Goal: Task Accomplishment & Management: Complete application form

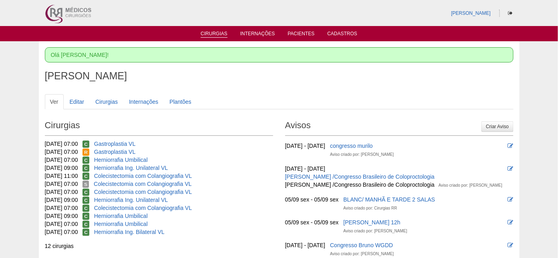
click at [214, 31] on link "Cirurgias" at bounding box center [214, 34] width 27 height 7
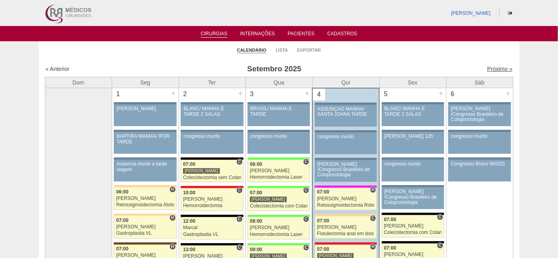
click at [489, 66] on link "Próximo »" at bounding box center [499, 69] width 25 height 6
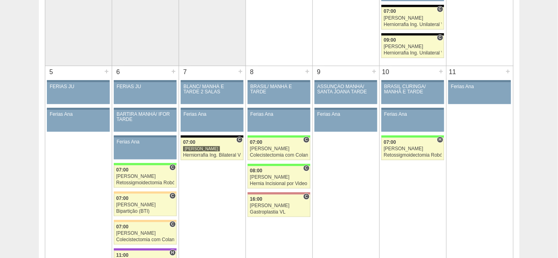
scroll to position [195, 0]
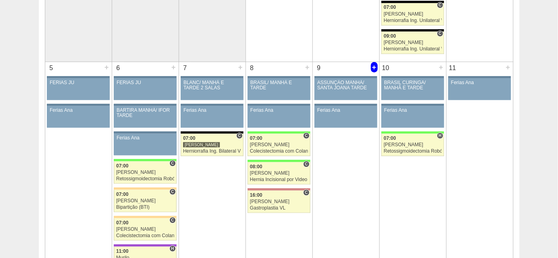
click at [373, 65] on div "+" at bounding box center [374, 67] width 7 height 10
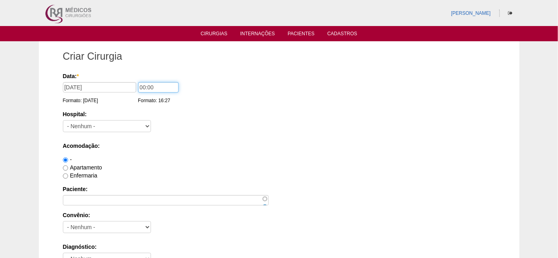
click at [143, 86] on input "00:00" at bounding box center [158, 87] width 40 height 10
type input "07:00"
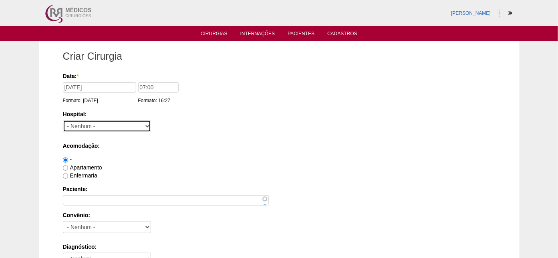
click at [91, 122] on select "- Nenhum - 9 de Julho Albert Einstein Alvorada América Assunção Bartira Benefic…" at bounding box center [107, 126] width 88 height 12
select select "5"
click at [63, 120] on select "- Nenhum - 9 de Julho Albert Einstein Alvorada América Assunção Bartira Benefic…" at bounding box center [107, 126] width 88 height 12
click at [85, 165] on label "Apartamento" at bounding box center [82, 167] width 39 height 6
click at [68, 165] on input "Apartamento" at bounding box center [65, 167] width 5 height 5
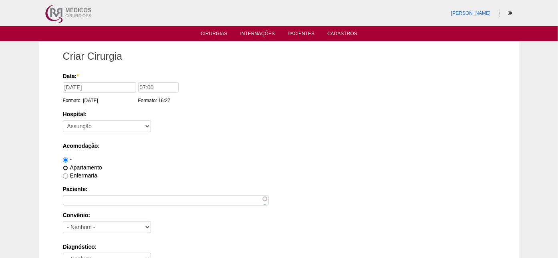
radio input "true"
click at [84, 173] on label "Enfermaria" at bounding box center [80, 175] width 34 height 6
click at [68, 173] on input "Enfermaria" at bounding box center [65, 175] width 5 height 5
radio input "true"
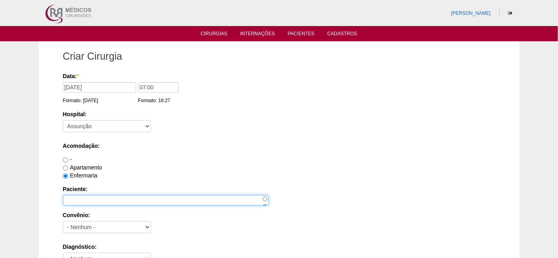
click at [76, 198] on input "Paciente:" at bounding box center [166, 200] width 206 height 10
click at [129, 199] on input "Jose Aparecido" at bounding box center [166, 200] width 206 height 10
type input "Jose Aparecido dos Santos"
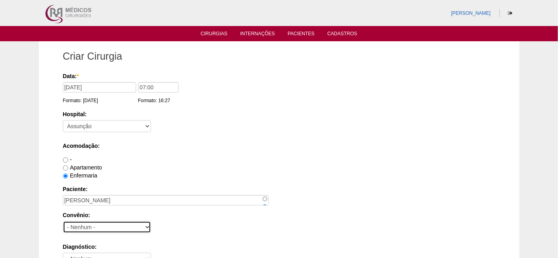
click at [88, 224] on select "- Nenhum - Abet Afresp Allianz Amil Blue Life Caasp Cabesp Caixa de Pensões Car…" at bounding box center [107, 227] width 88 height 12
select select "26"
click at [63, 221] on select "- Nenhum - Abet Afresp Allianz Amil Blue Life Caasp Cabesp Caixa de Pensões Car…" at bounding box center [107, 227] width 88 height 12
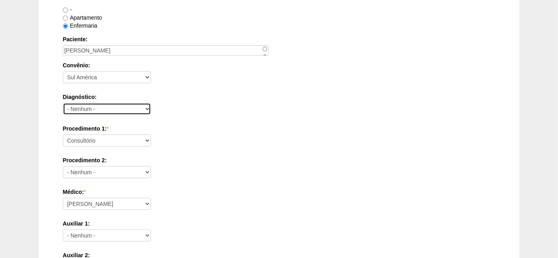
click at [109, 105] on select "- Nenhum - Abdome Agudo Abscesso Hepático Abscesso Perianal Abscesso Peritoneal…" at bounding box center [107, 109] width 88 height 12
select select "3704"
click at [63, 103] on select "- Nenhum - Abdome Agudo Abscesso Hepático Abscesso Perianal Abscesso Peritoneal…" at bounding box center [107, 109] width 88 height 12
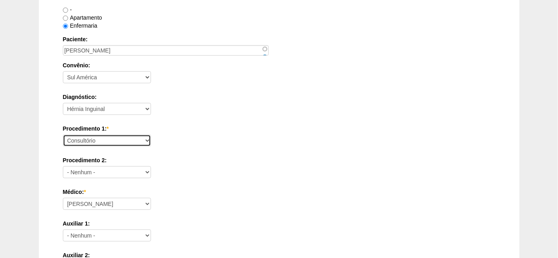
click at [110, 137] on select "Consultório Abscesso Hepático - Drenagem Abscesso perianal Amputação Abdômino P…" at bounding box center [107, 141] width 88 height 12
click at [264, 15] on div "Apartamento" at bounding box center [279, 18] width 433 height 8
click at [130, 138] on select "Consultório Abscesso Hepático - Drenagem Abscesso perianal Amputação Abdômino P…" at bounding box center [107, 141] width 88 height 12
click at [377, 62] on label "Convênio:" at bounding box center [279, 65] width 433 height 8
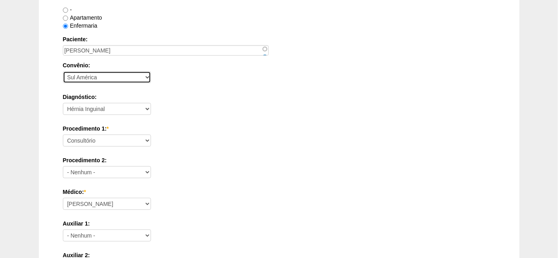
click at [151, 71] on select "- Nenhum - Abet Afresp Allianz Amil Blue Life Caasp Cabesp Caixa de Pensões Car…" at bounding box center [107, 77] width 88 height 12
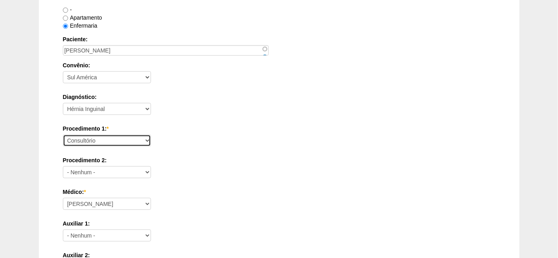
click at [140, 140] on select "Consultório Abscesso Hepático - Drenagem Abscesso perianal Amputação Abdômino P…" at bounding box center [107, 141] width 88 height 12
click at [299, 44] on div "Paciente: Jose Aparecido dos Santos" at bounding box center [279, 45] width 433 height 20
click at [135, 139] on select "Consultório Abscesso Hepático - Drenagem Abscesso perianal Amputação Abdômino P…" at bounding box center [107, 141] width 88 height 12
select select "4910"
click at [63, 135] on select "Consultório Abscesso Hepático - Drenagem Abscesso perianal Amputação Abdômino P…" at bounding box center [107, 141] width 88 height 12
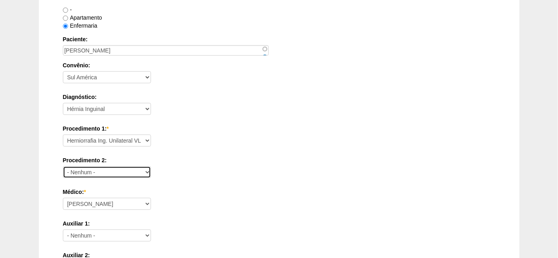
click at [126, 170] on select "- Nenhum - Consultório Abscesso Hepático - Drenagem Abscesso perianal Amputação…" at bounding box center [107, 172] width 88 height 12
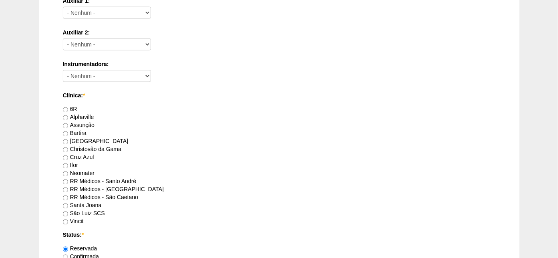
scroll to position [450, 0]
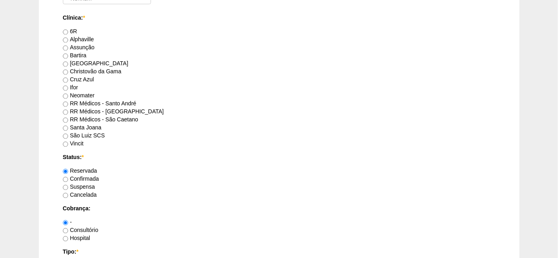
click at [84, 44] on label "Assunção" at bounding box center [79, 47] width 32 height 6
click at [68, 46] on input "Assunção" at bounding box center [65, 48] width 5 height 5
radio input "true"
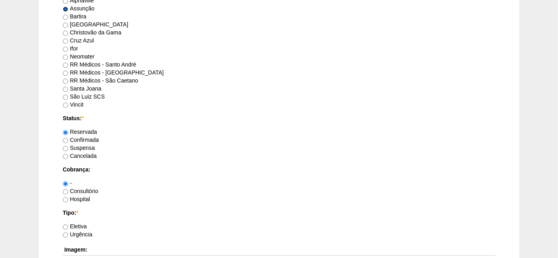
scroll to position [550, 0]
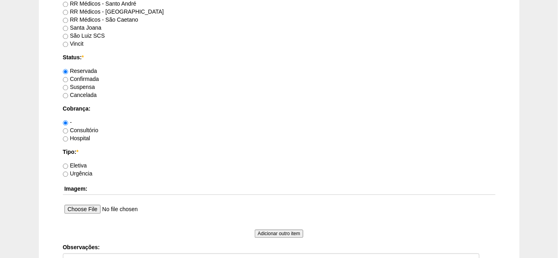
click at [93, 76] on label "Confirmada" at bounding box center [81, 79] width 36 height 6
click at [68, 77] on input "Confirmada" at bounding box center [65, 79] width 5 height 5
radio input "true"
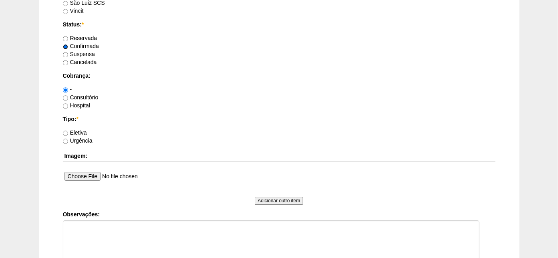
scroll to position [600, 0]
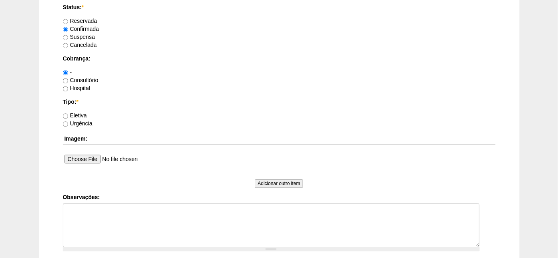
click at [92, 77] on label "Consultório" at bounding box center [81, 80] width 36 height 6
click at [68, 78] on input "Consultório" at bounding box center [65, 80] width 5 height 5
radio input "true"
click at [81, 87] on label "Hospital" at bounding box center [77, 88] width 28 height 6
click at [68, 87] on input "Hospital" at bounding box center [65, 88] width 5 height 5
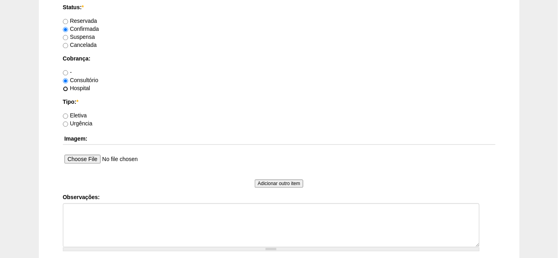
radio input "true"
click at [77, 113] on label "Eletiva" at bounding box center [75, 115] width 24 height 6
click at [68, 113] on input "Eletiva" at bounding box center [65, 115] width 5 height 5
radio input "true"
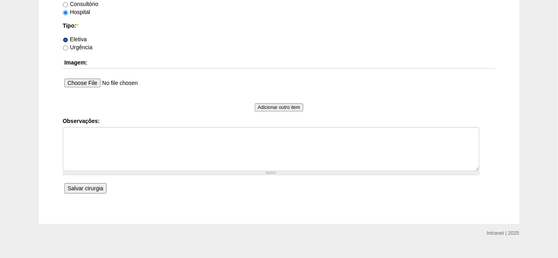
scroll to position [689, 0]
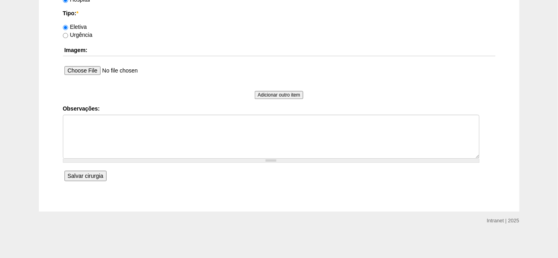
click at [77, 171] on input "Salvar cirurgia" at bounding box center [85, 176] width 42 height 10
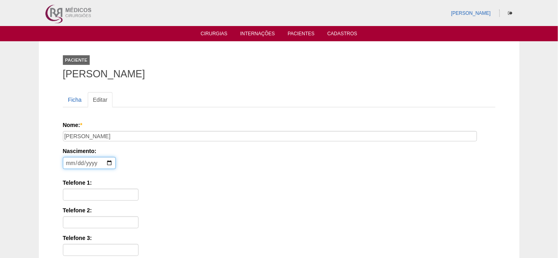
click at [68, 161] on input "date" at bounding box center [89, 163] width 53 height 12
type input "[DATE]"
click at [78, 194] on input "Telefone 1:" at bounding box center [101, 195] width 76 height 12
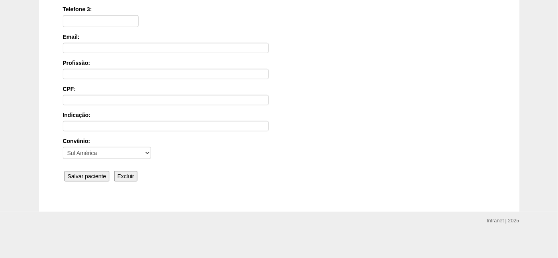
scroll to position [230, 0]
type input "11 96841-8733"
click at [80, 174] on input "Salvar paciente" at bounding box center [86, 175] width 45 height 10
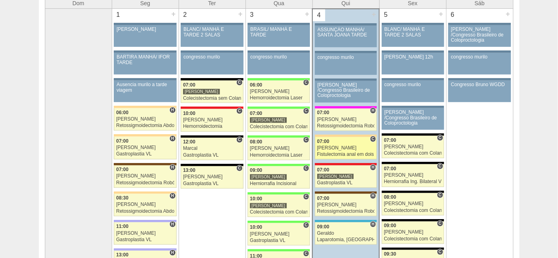
scroll to position [50, 0]
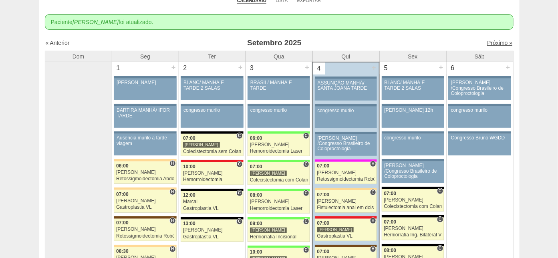
click at [491, 40] on link "Próximo »" at bounding box center [499, 43] width 25 height 6
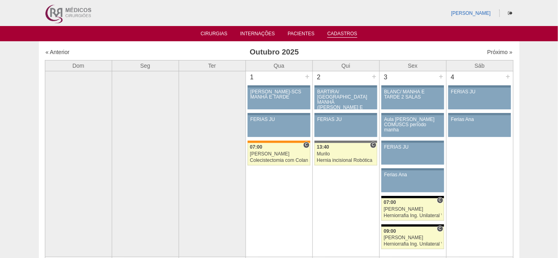
click at [340, 32] on link "Cadastros" at bounding box center [342, 34] width 30 height 7
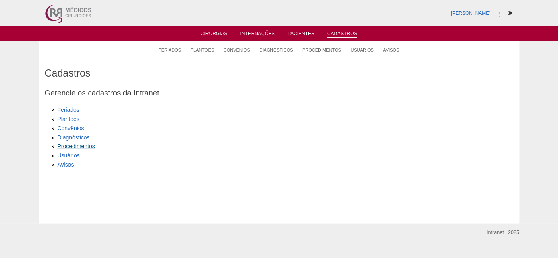
click at [80, 143] on link "Procedimentos" at bounding box center [76, 146] width 37 height 6
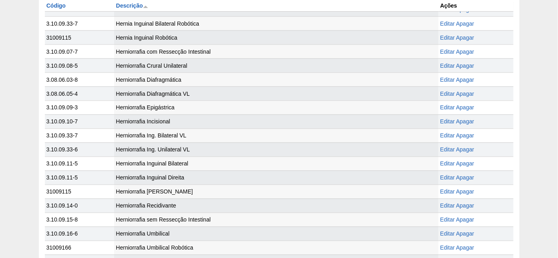
scroll to position [1301, 0]
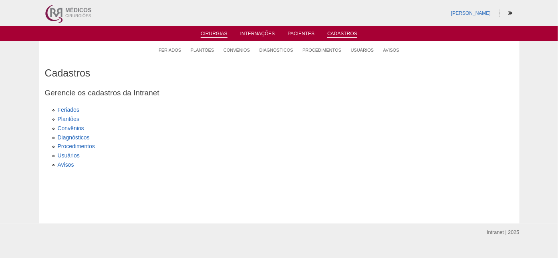
click at [216, 31] on link "Cirurgias" at bounding box center [214, 34] width 27 height 7
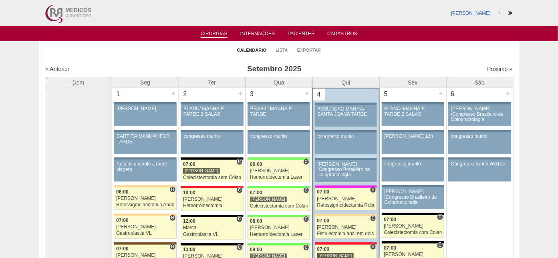
click at [487, 65] on div "Próximo »" at bounding box center [457, 69] width 112 height 8
click at [487, 68] on link "Próximo »" at bounding box center [499, 69] width 25 height 6
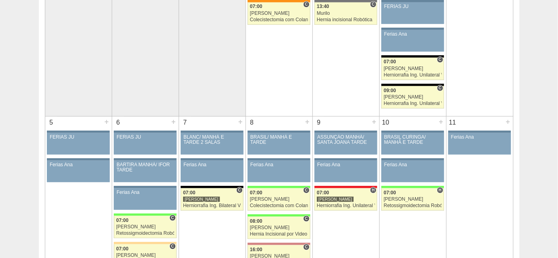
scroll to position [200, 0]
